Goal: Register for event/course

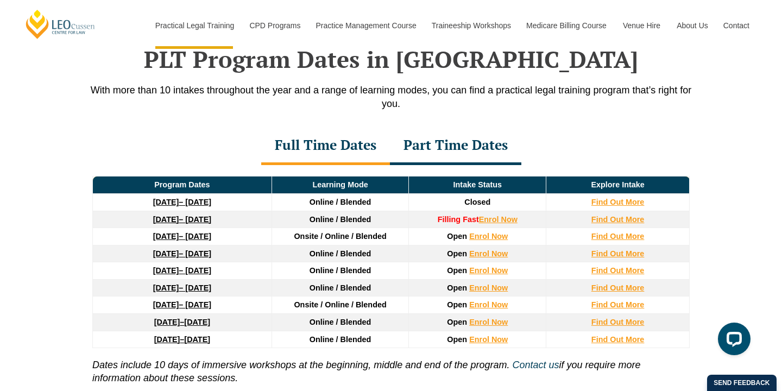
scroll to position [1424, 0]
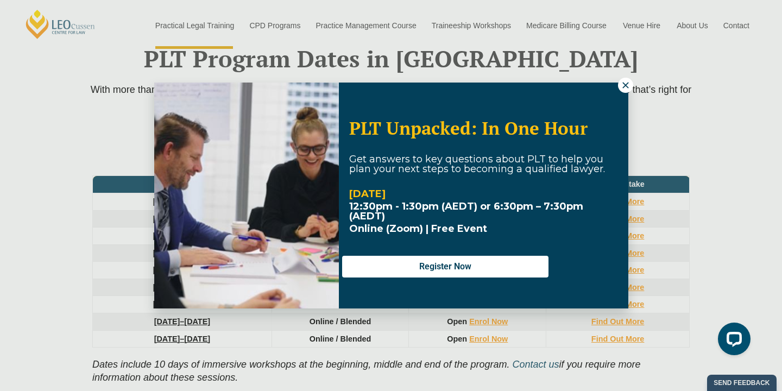
click at [617, 91] on div "PLT Unpacked: In One Hour Get answers to key questions about PLT to help you pl…" at bounding box center [391, 196] width 474 height 226
click at [621, 85] on icon at bounding box center [626, 85] width 10 height 10
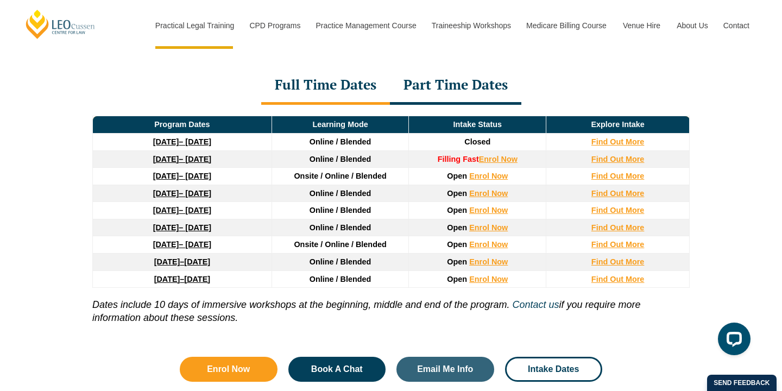
scroll to position [1489, 0]
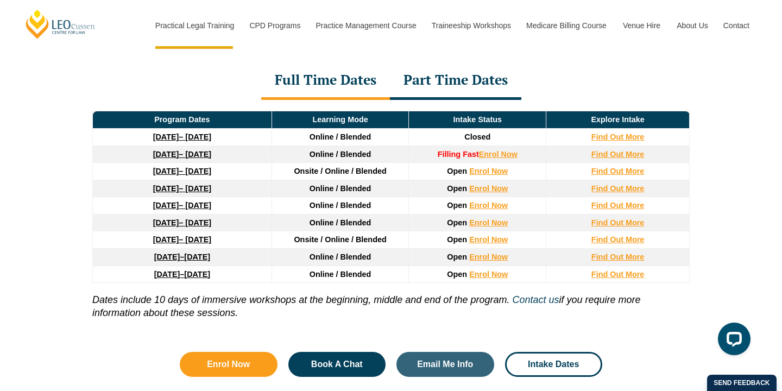
drag, startPoint x: 109, startPoint y: 227, endPoint x: 253, endPoint y: 227, distance: 144.0
click at [253, 227] on td "22 June 2026 – 6 November 2026" at bounding box center [182, 222] width 179 height 17
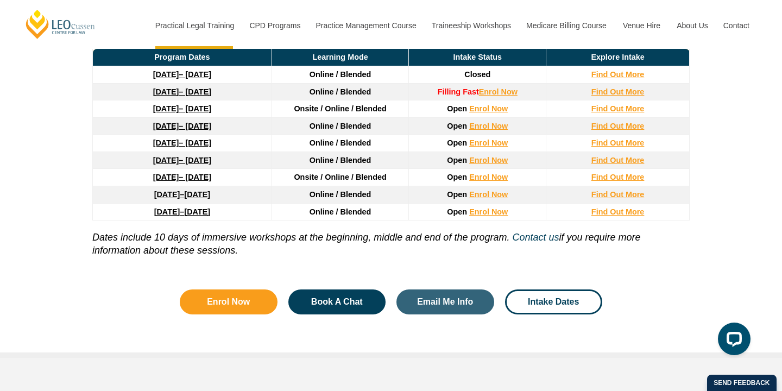
scroll to position [1545, 0]
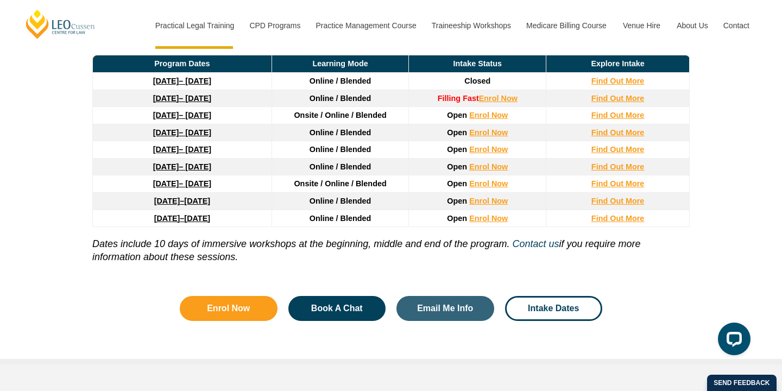
click at [211, 171] on link "22 June 2026 – 6 November 2026" at bounding box center [182, 166] width 58 height 9
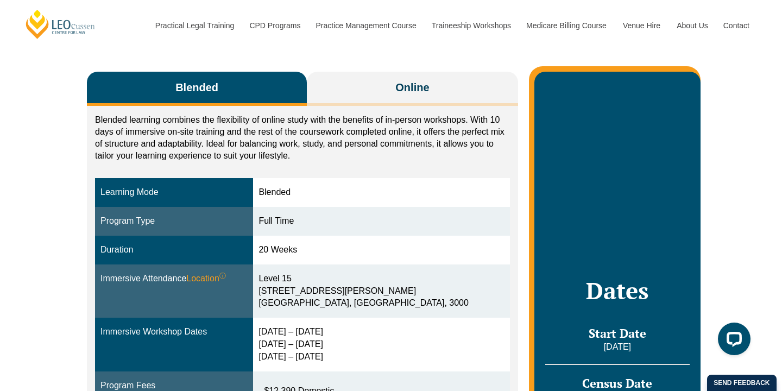
scroll to position [173, 0]
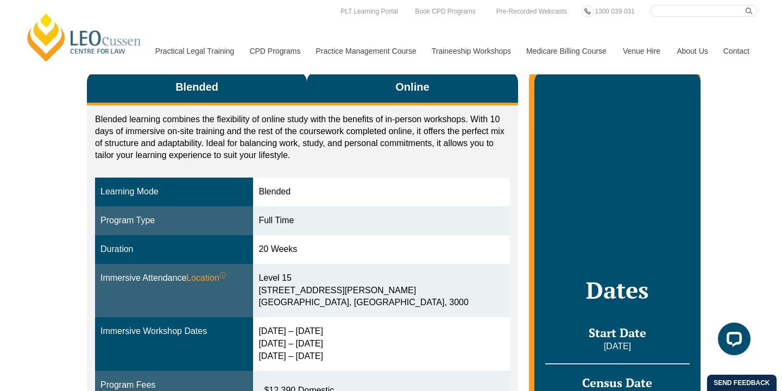
click at [360, 98] on button "Online" at bounding box center [412, 88] width 211 height 34
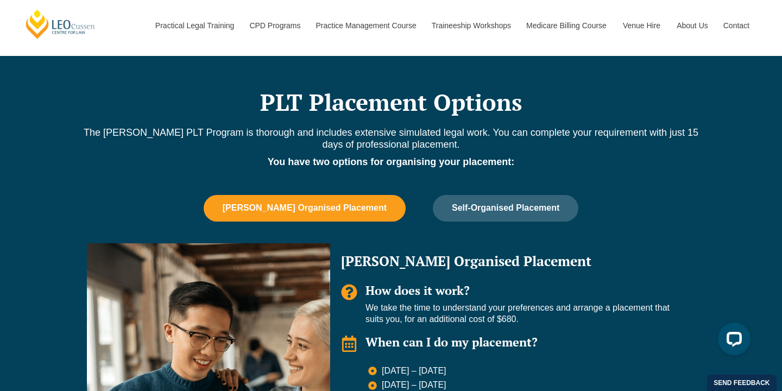
scroll to position [320, 0]
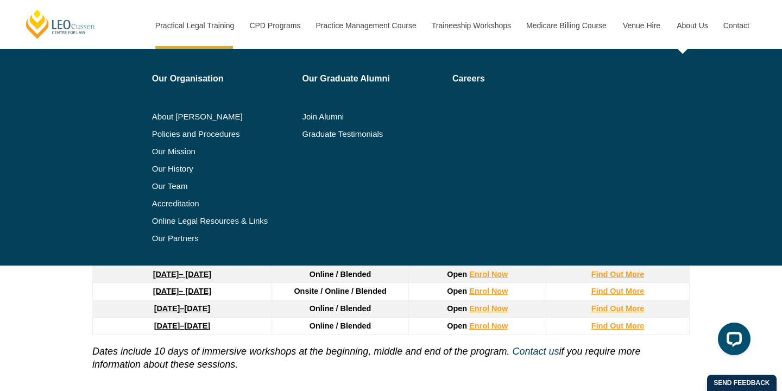
scroll to position [1457, 0]
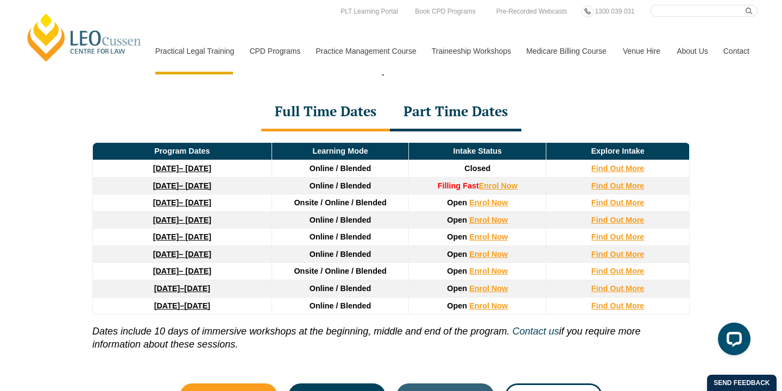
click at [210, 290] on span "[DATE]" at bounding box center [197, 288] width 26 height 9
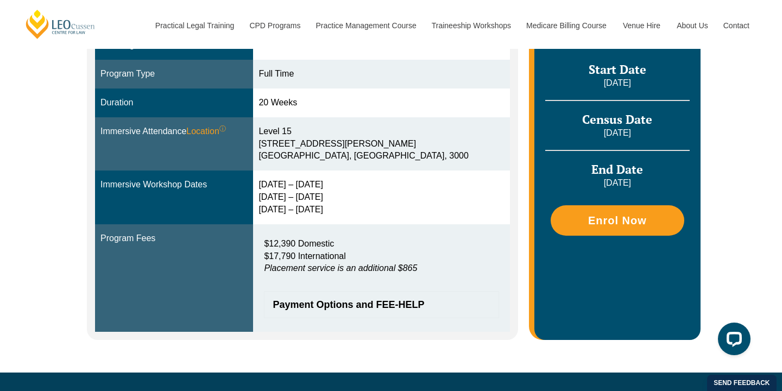
scroll to position [505, 0]
